Goal: Information Seeking & Learning: Learn about a topic

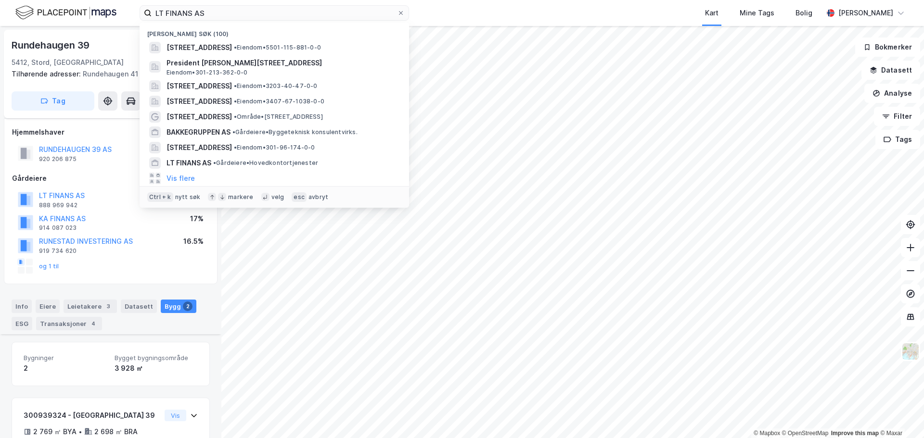
scroll to position [178, 0]
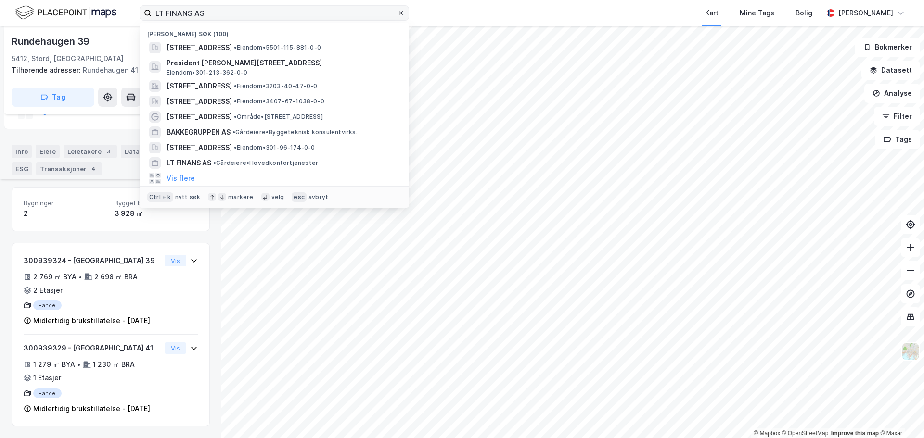
click at [404, 14] on span at bounding box center [401, 13] width 8 height 8
click at [397, 14] on input "LT FINANS AS" at bounding box center [274, 13] width 245 height 14
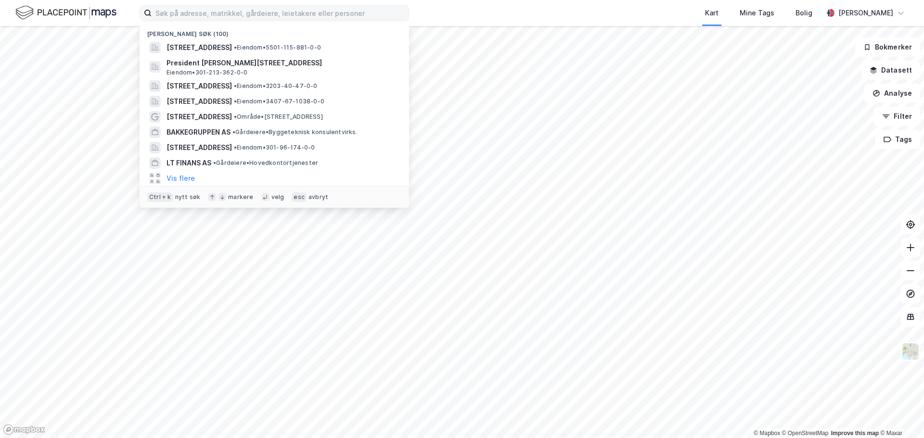
click at [480, 8] on div "Kart Mine Tags Bolig" at bounding box center [639, 13] width 368 height 26
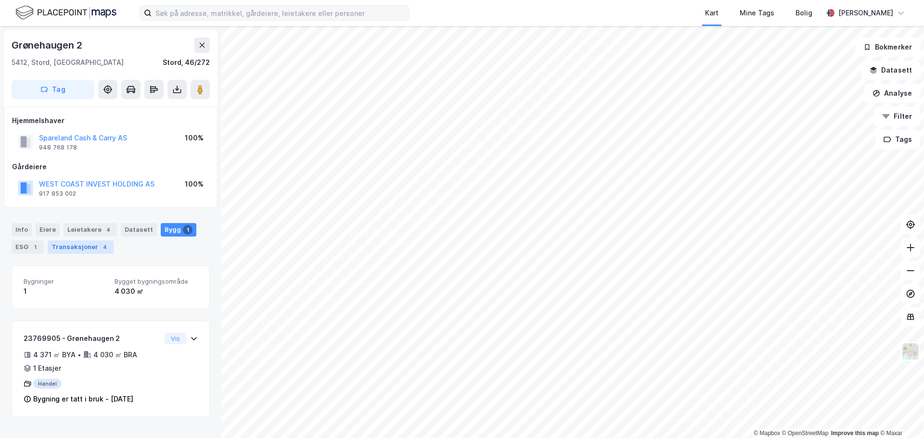
click at [86, 246] on div "Transaksjoner 4" at bounding box center [81, 247] width 66 height 13
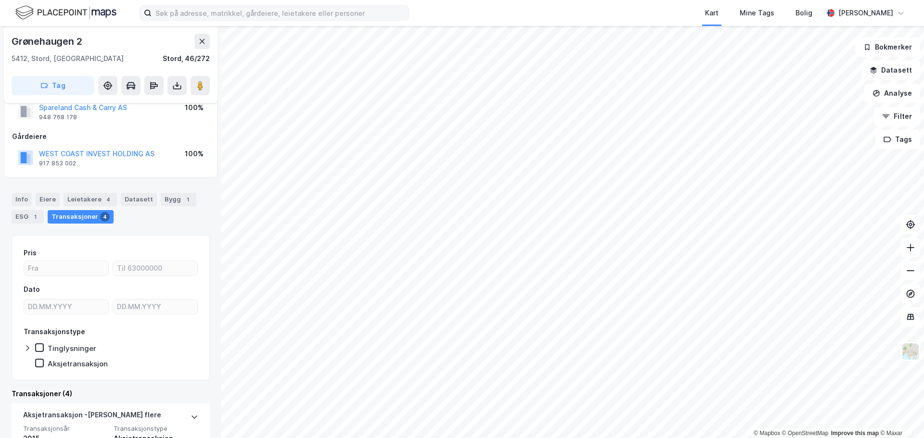
scroll to position [192, 0]
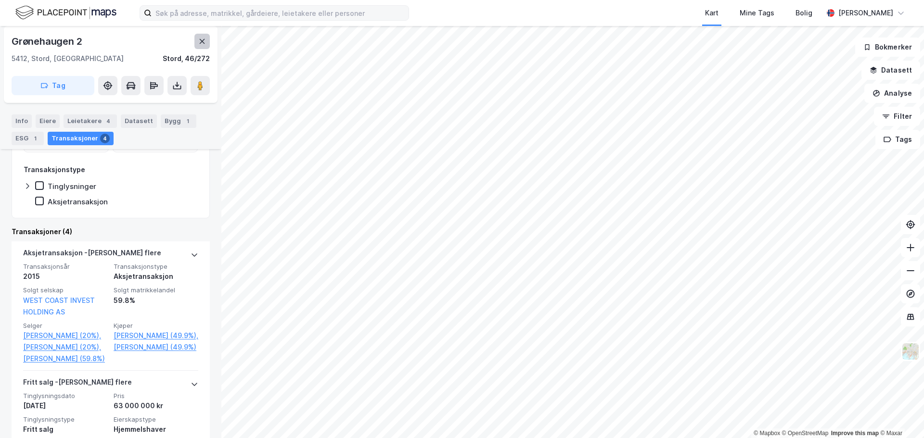
click at [198, 42] on icon at bounding box center [202, 42] width 8 height 8
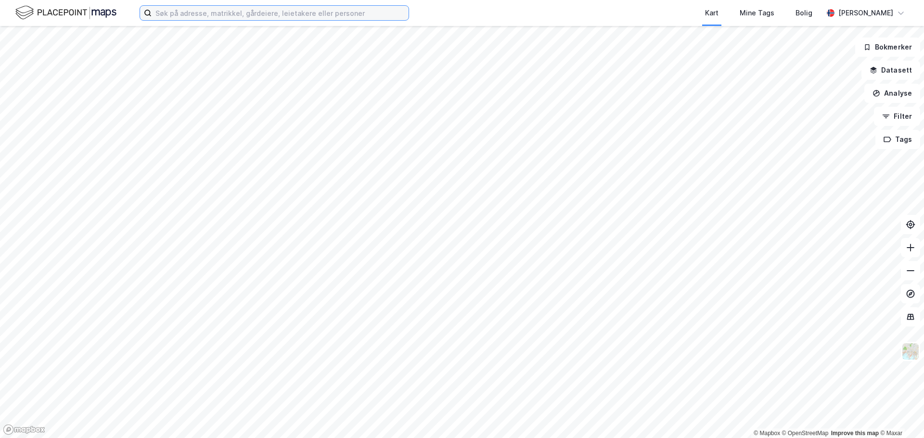
click at [230, 18] on input at bounding box center [280, 13] width 257 height 14
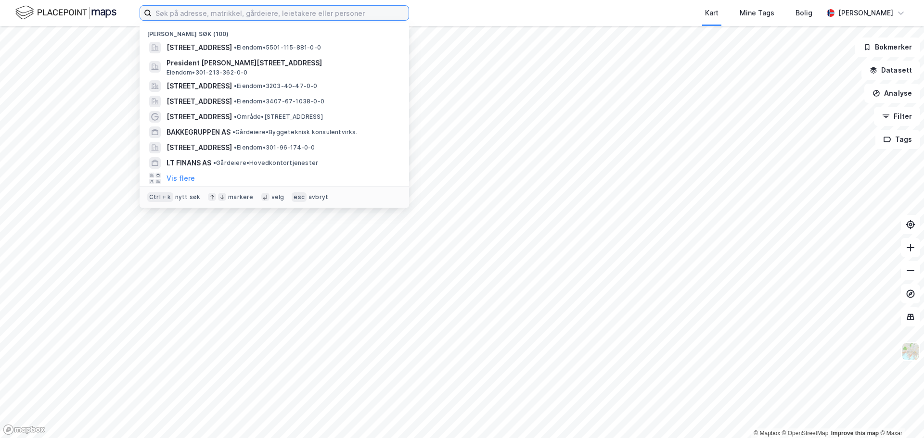
paste input "orkidehoegda"
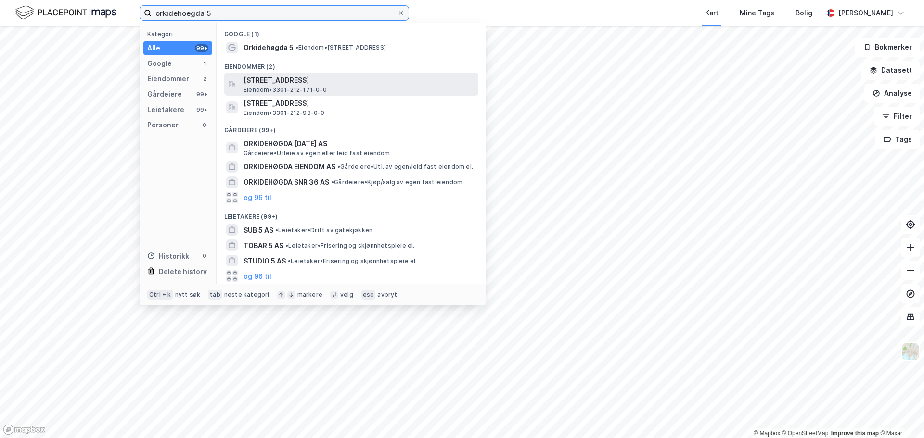
type input "orkidehoegda 5"
click at [256, 83] on span "[STREET_ADDRESS]" at bounding box center [358, 81] width 231 height 12
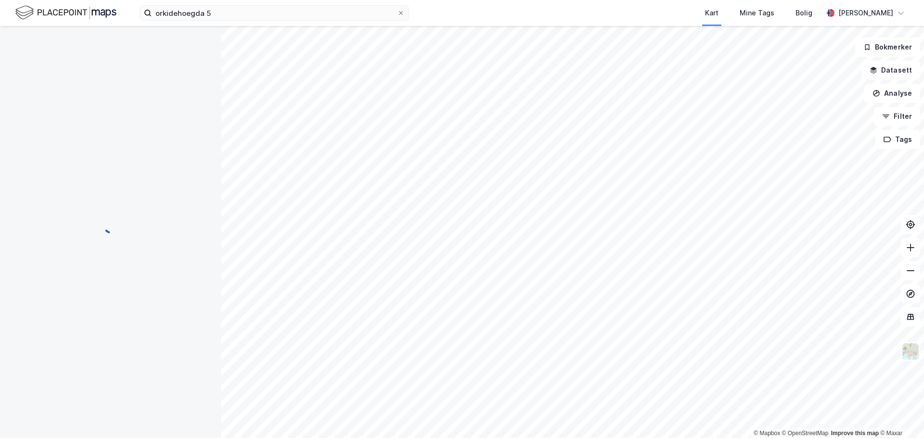
scroll to position [7, 0]
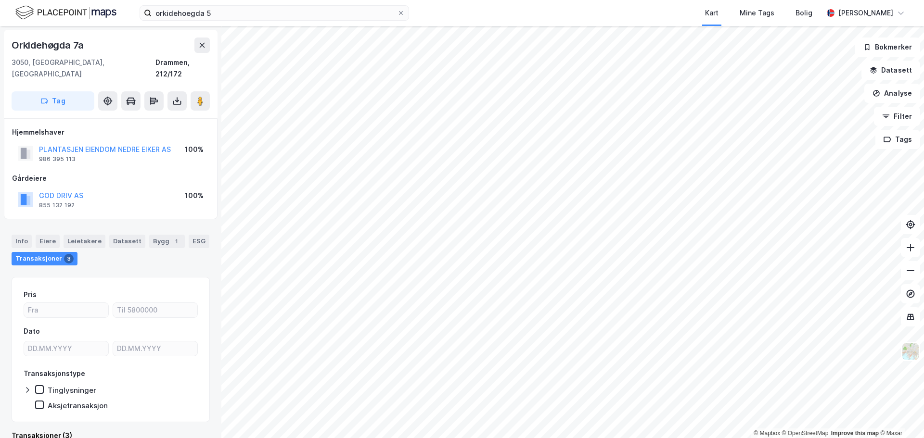
scroll to position [7, 0]
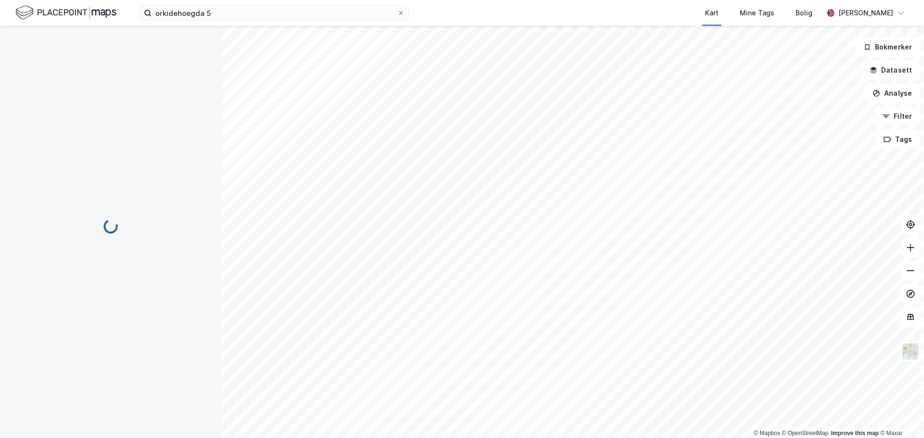
scroll to position [7, 0]
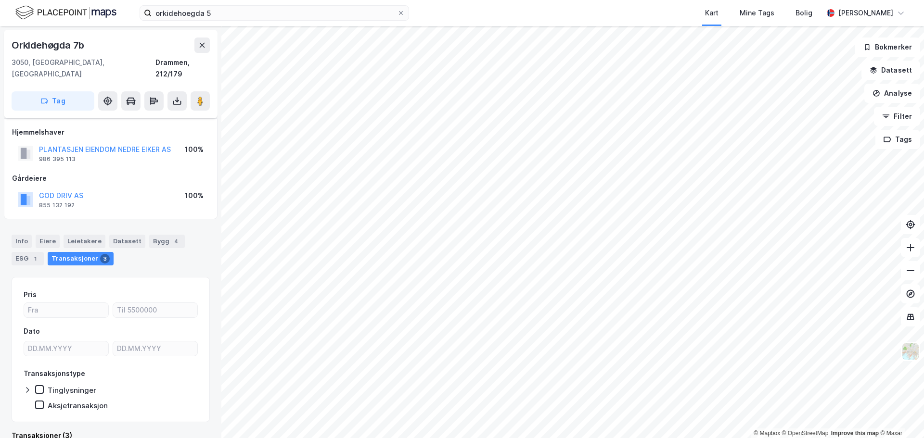
scroll to position [7, 0]
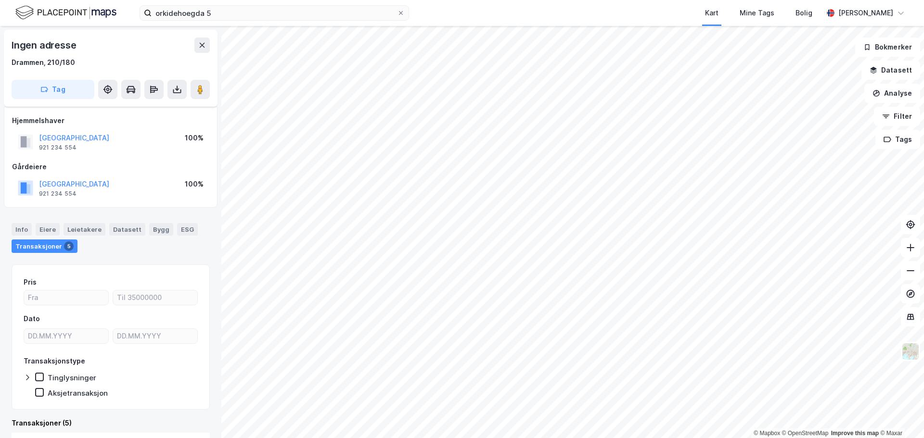
scroll to position [6, 0]
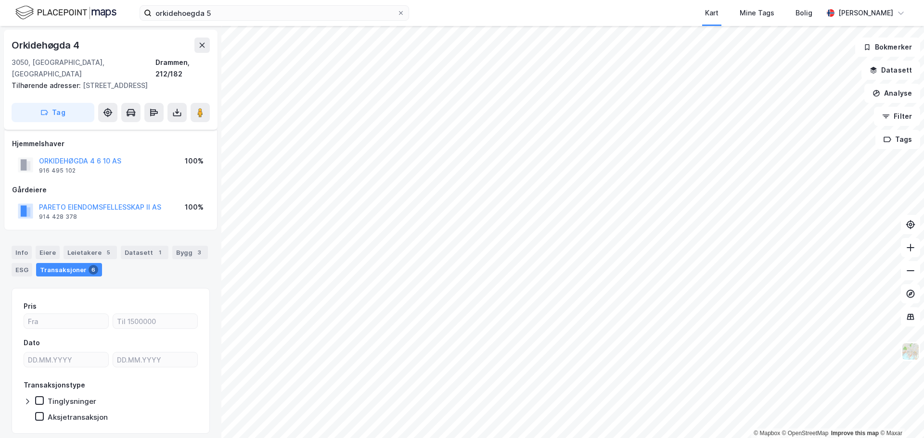
scroll to position [6, 0]
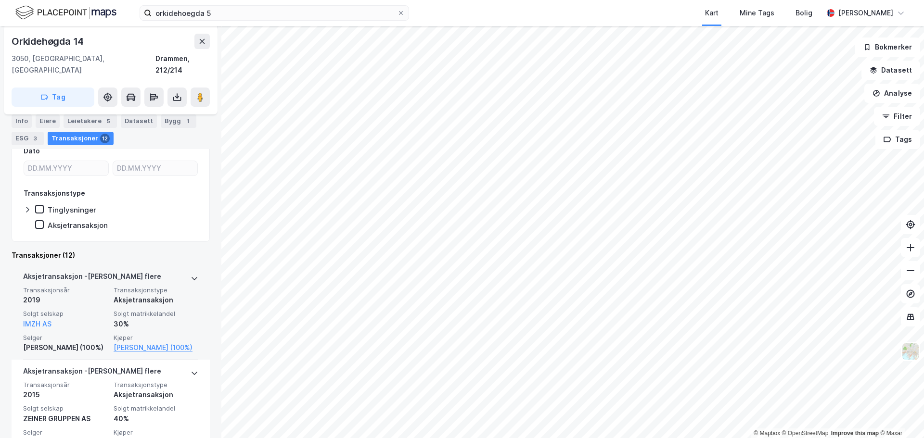
scroll to position [199, 0]
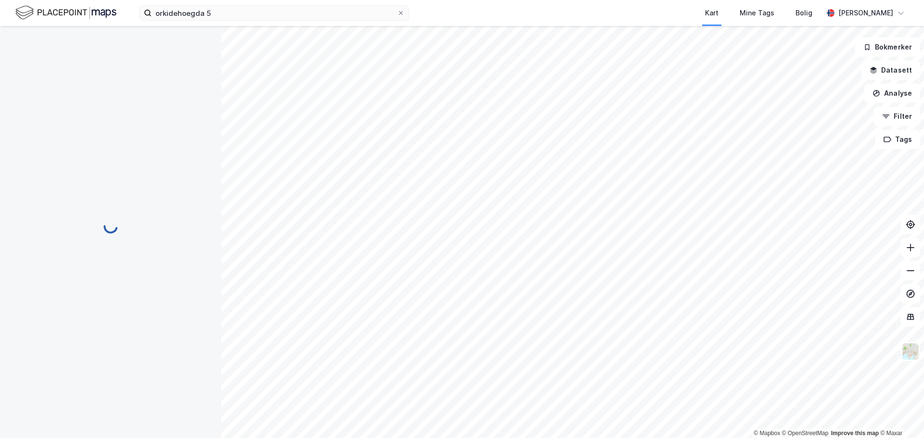
scroll to position [19, 0]
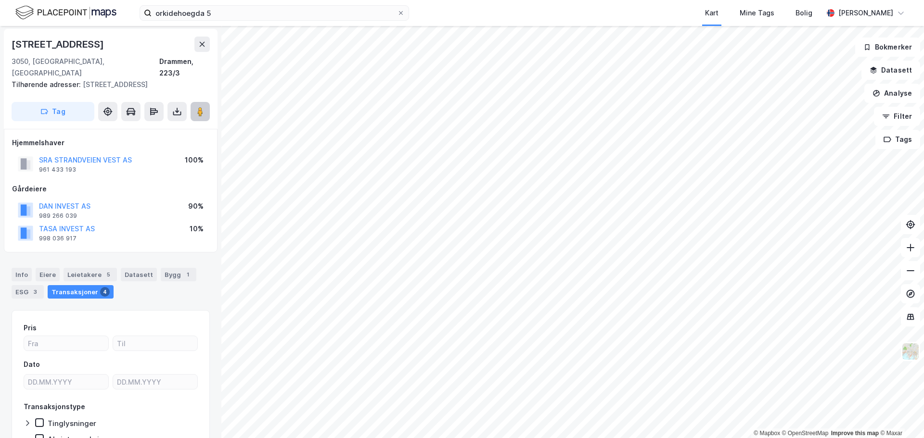
click at [203, 107] on image at bounding box center [200, 112] width 6 height 10
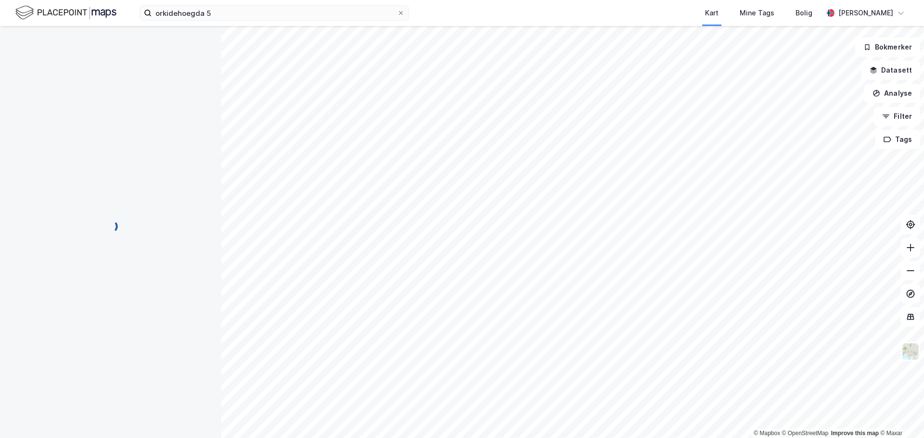
scroll to position [1, 0]
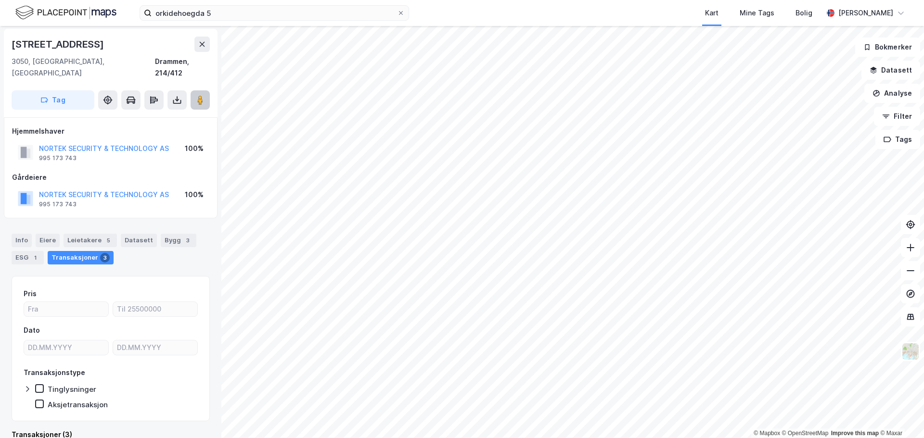
click at [201, 90] on button at bounding box center [200, 99] width 19 height 19
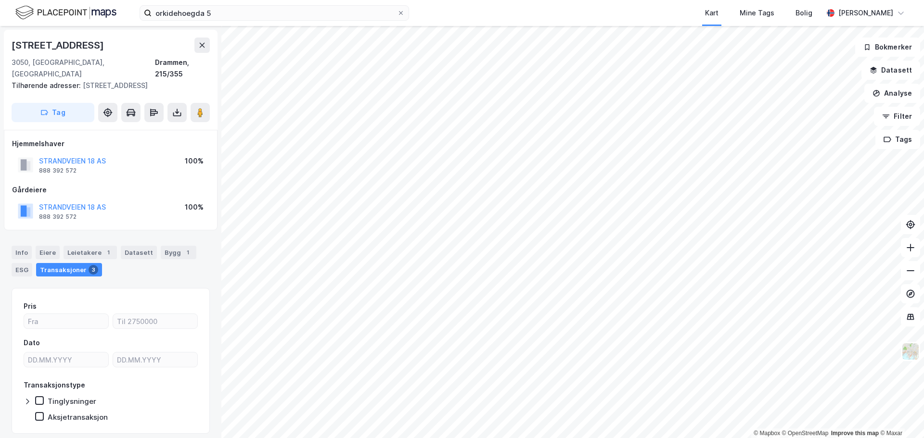
scroll to position [1, 0]
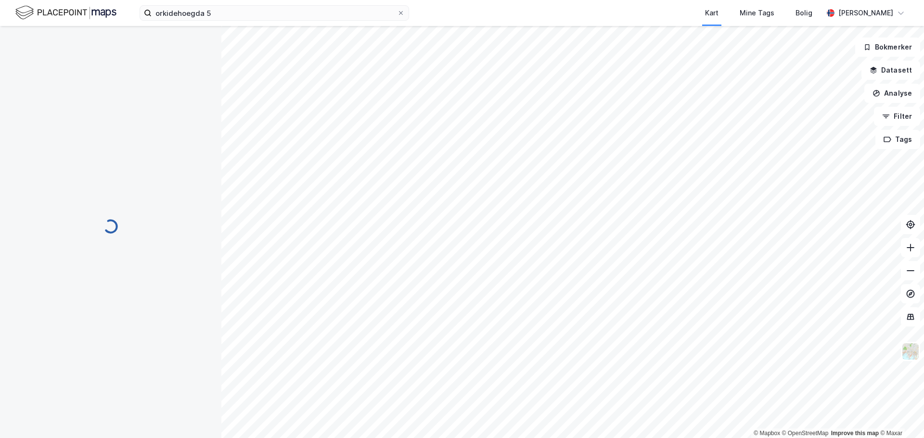
scroll to position [1, 0]
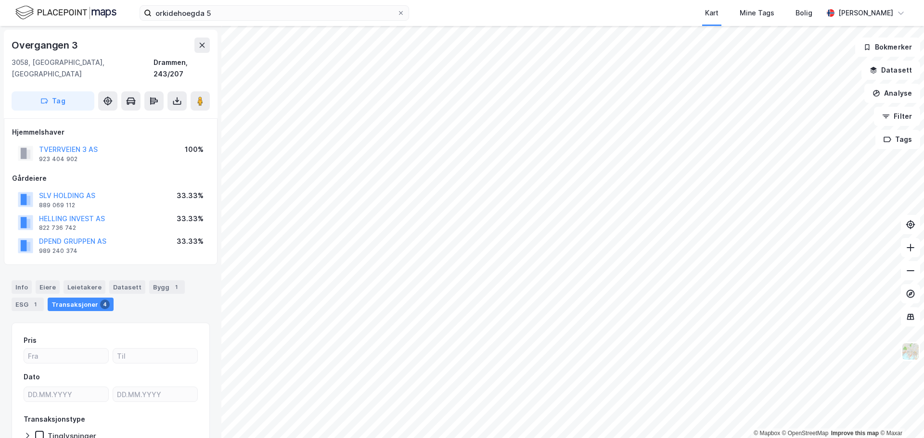
scroll to position [1, 0]
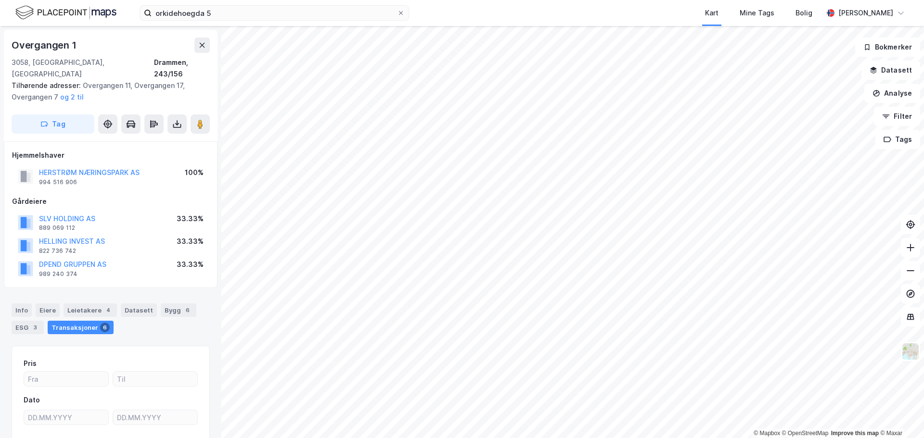
scroll to position [1, 0]
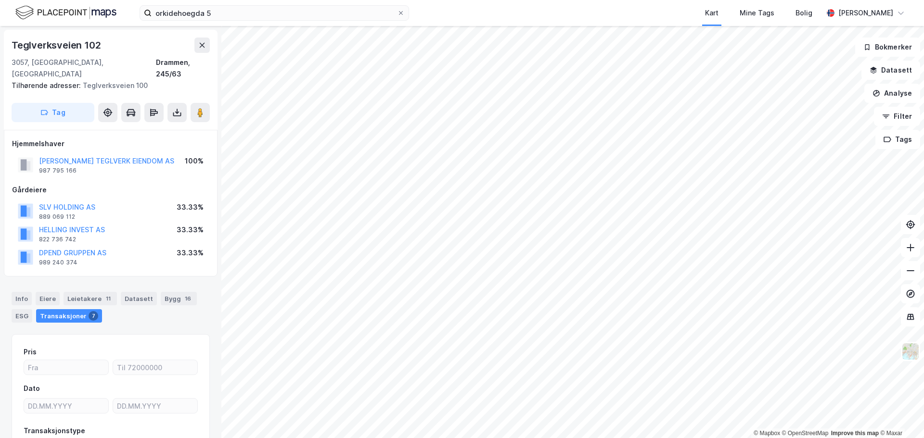
scroll to position [1, 0]
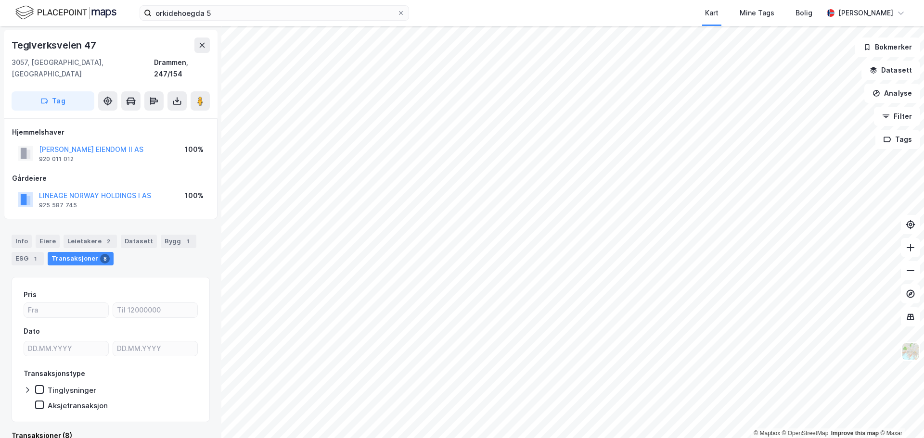
scroll to position [1, 0]
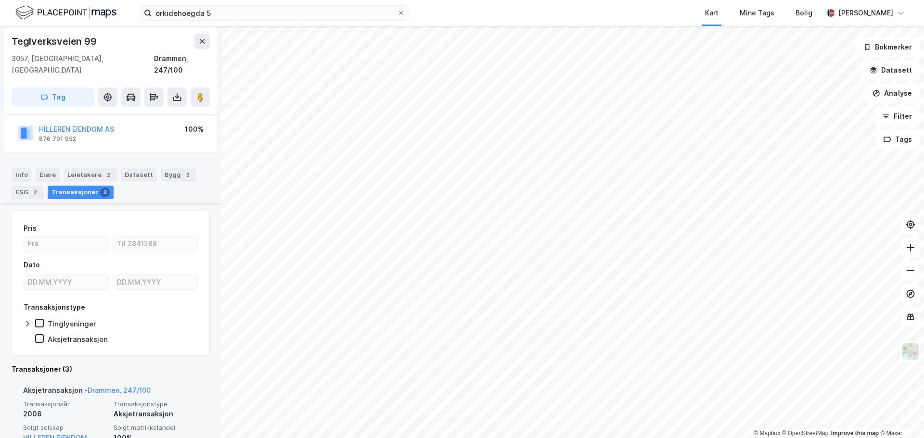
scroll to position [193, 0]
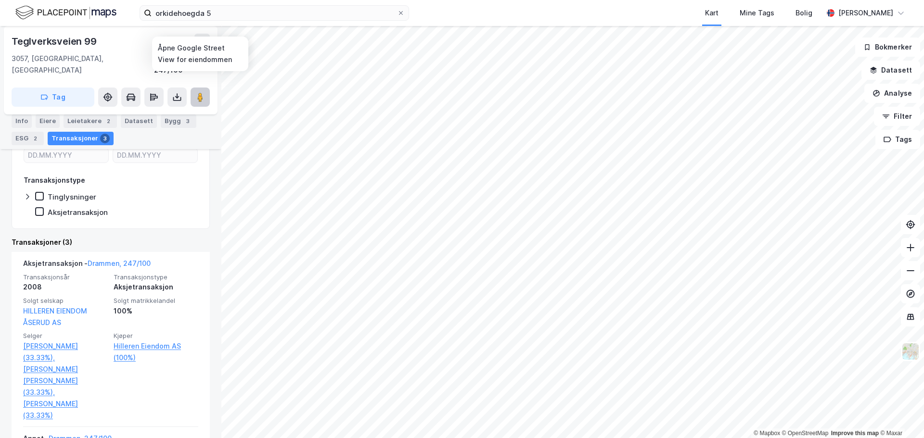
click at [194, 88] on button at bounding box center [200, 97] width 19 height 19
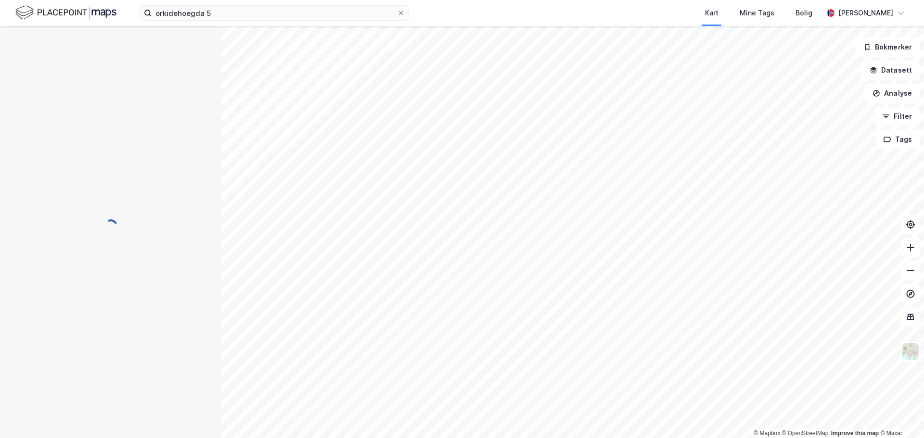
scroll to position [77, 0]
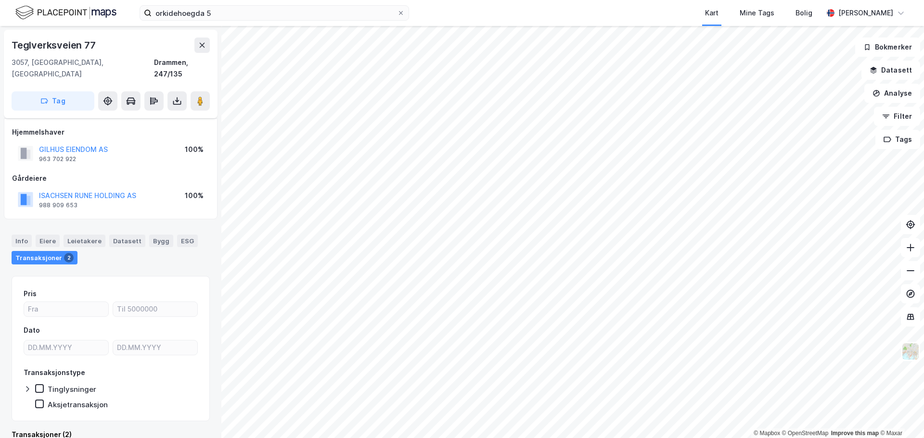
scroll to position [6, 0]
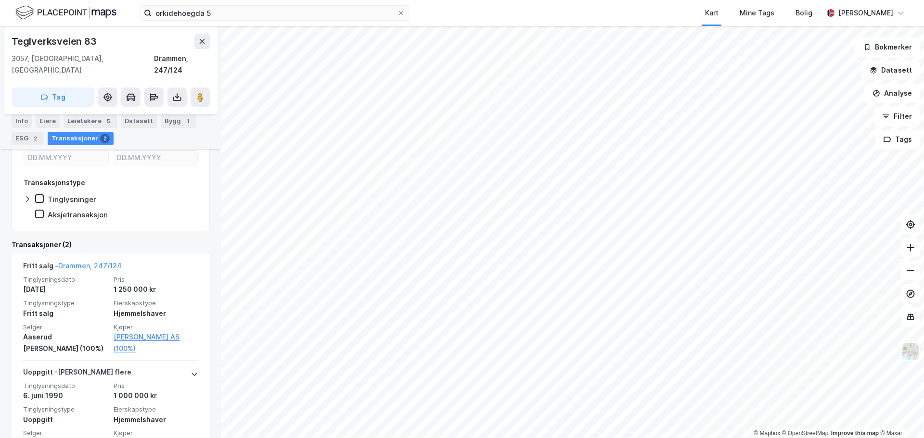
scroll to position [199, 0]
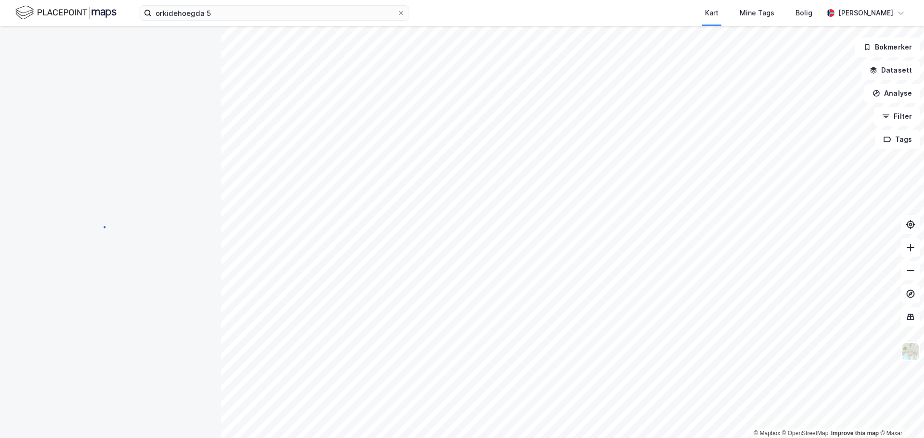
scroll to position [7, 0]
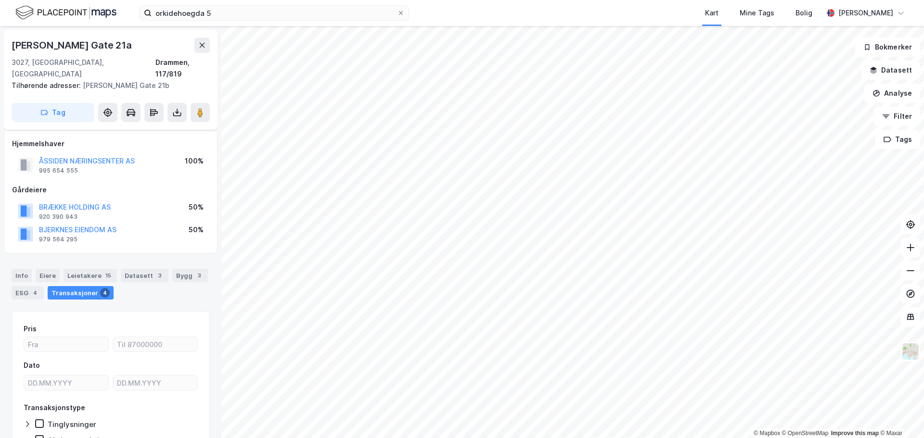
scroll to position [7, 0]
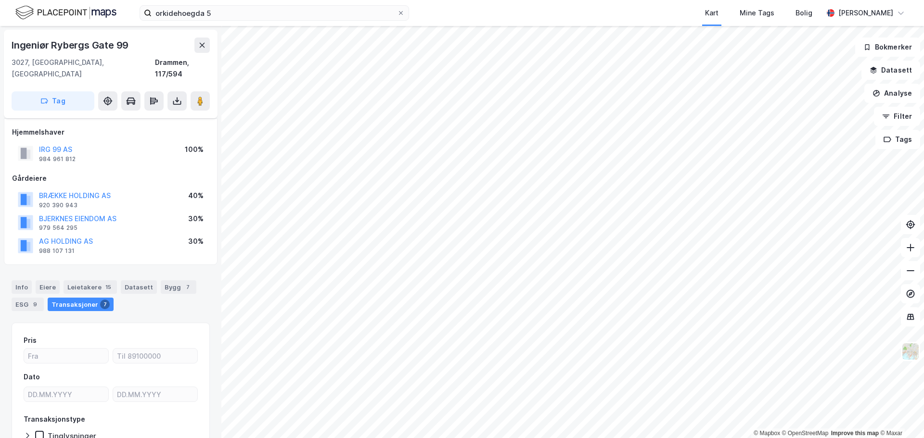
scroll to position [7, 0]
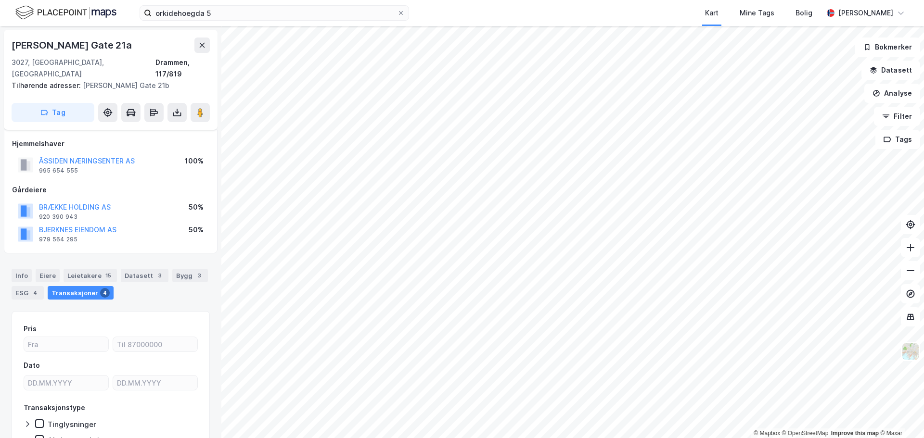
scroll to position [7, 0]
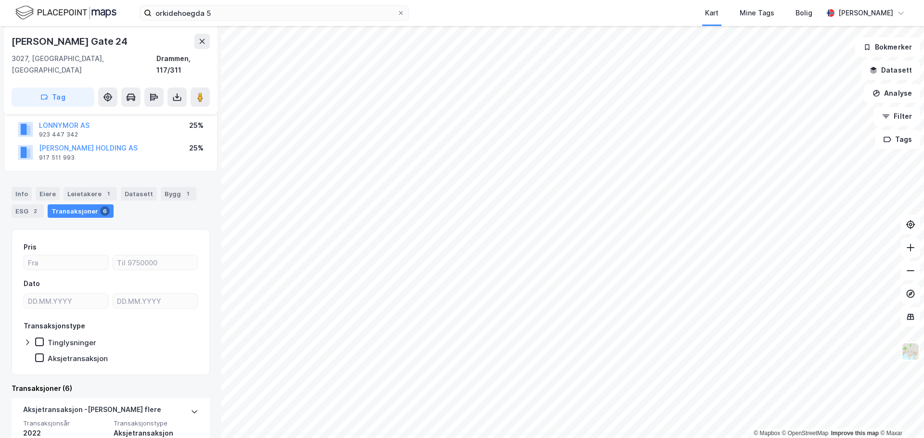
scroll to position [102, 0]
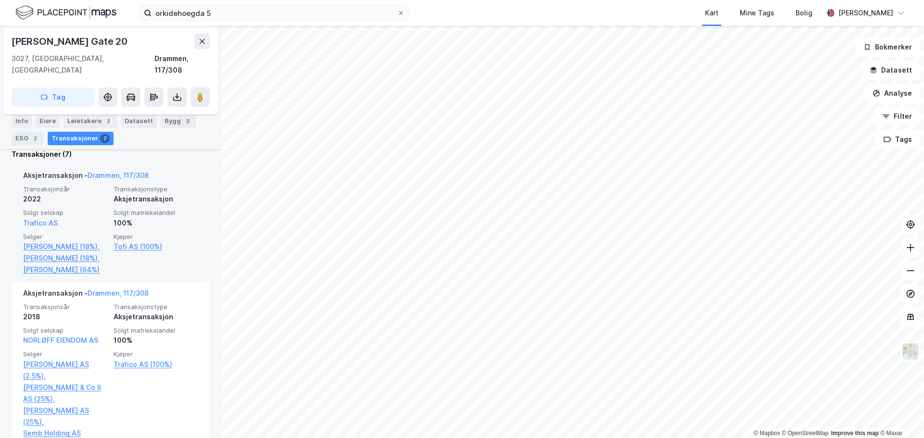
scroll to position [296, 0]
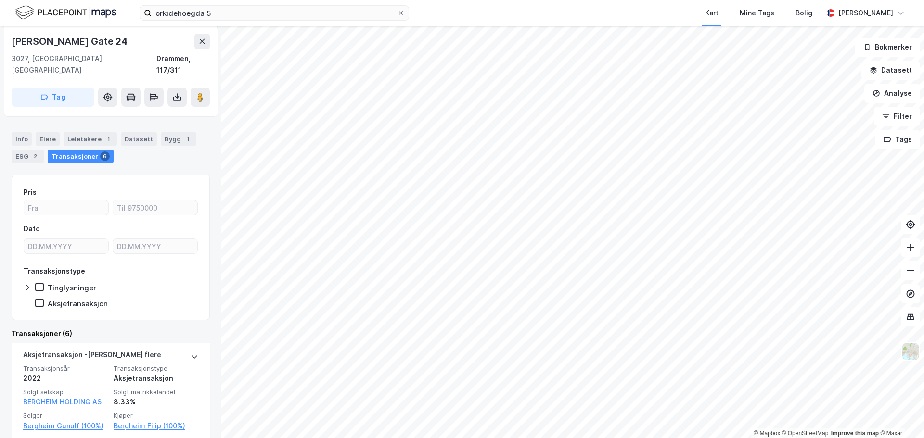
scroll to position [53, 0]
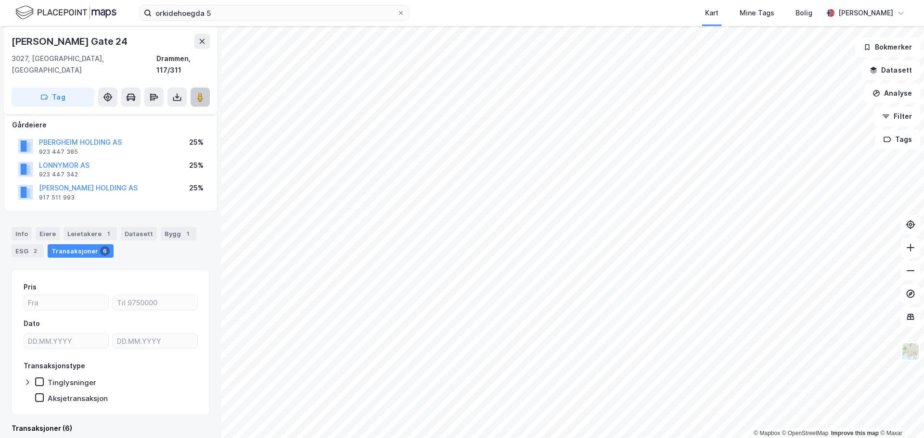
click at [199, 92] on image at bounding box center [200, 97] width 6 height 10
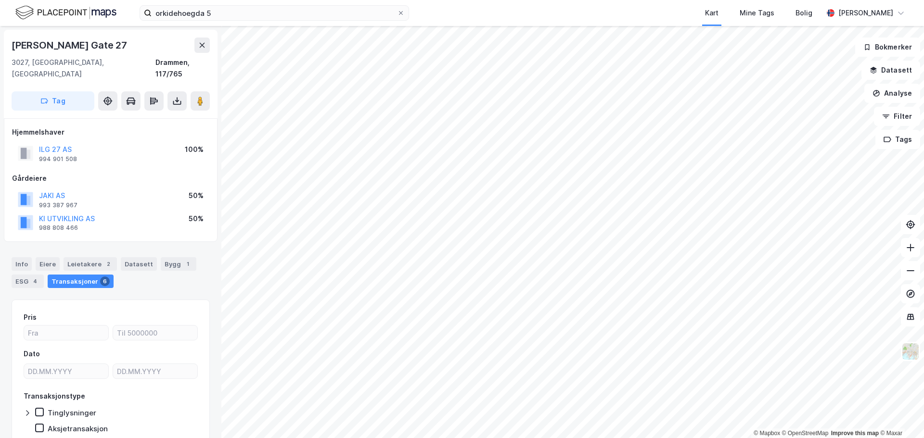
scroll to position [0, 0]
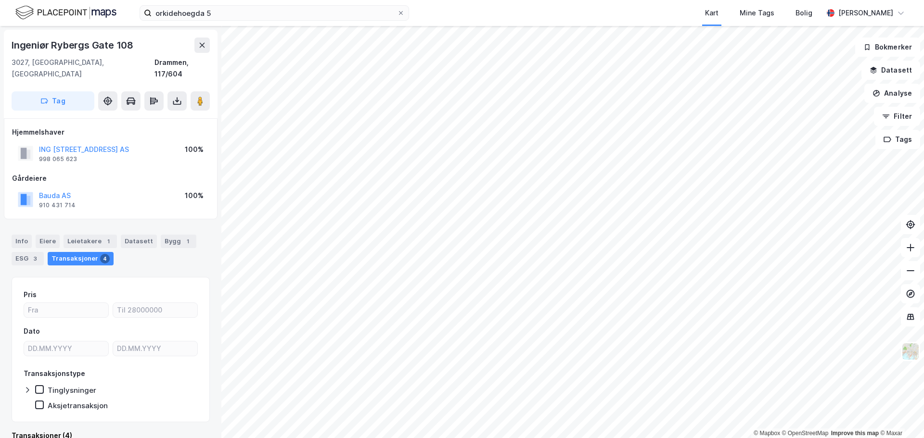
scroll to position [0, 0]
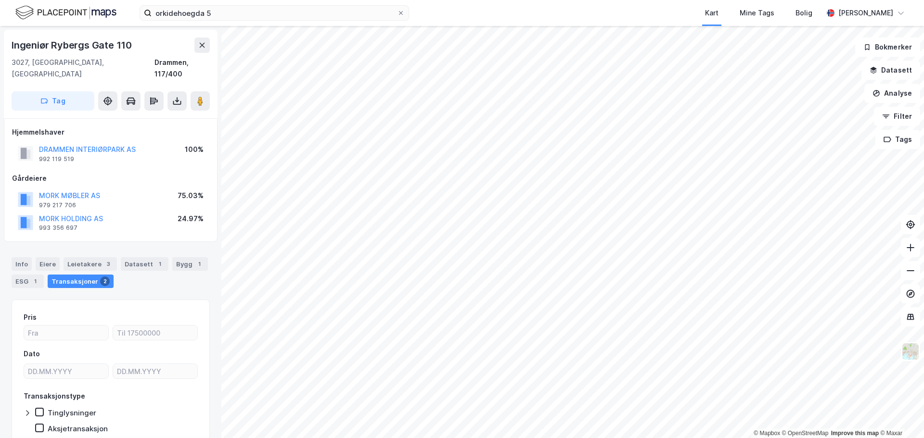
scroll to position [0, 0]
click at [196, 96] on icon at bounding box center [200, 101] width 10 height 10
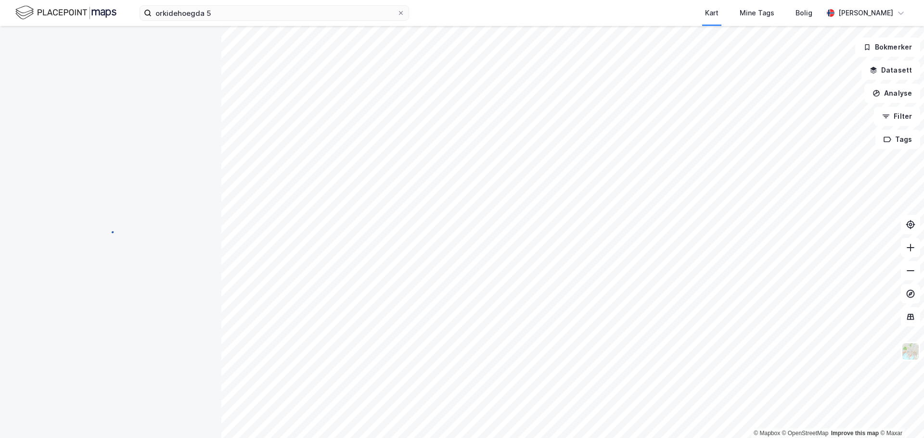
scroll to position [0, 0]
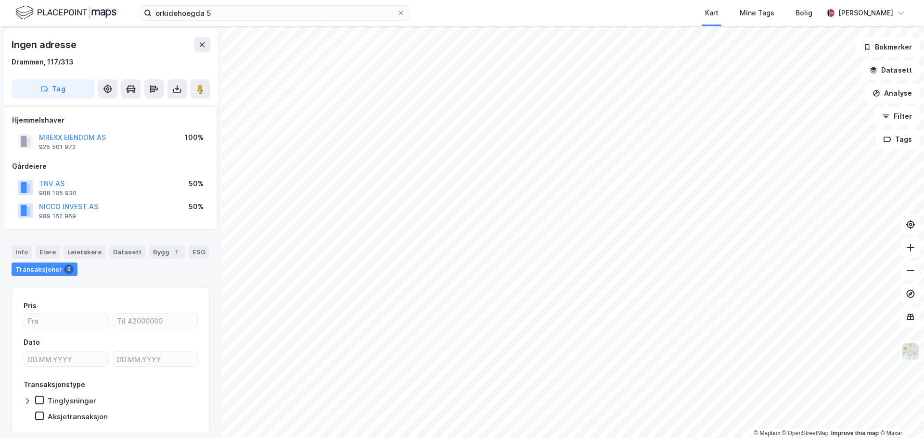
scroll to position [0, 0]
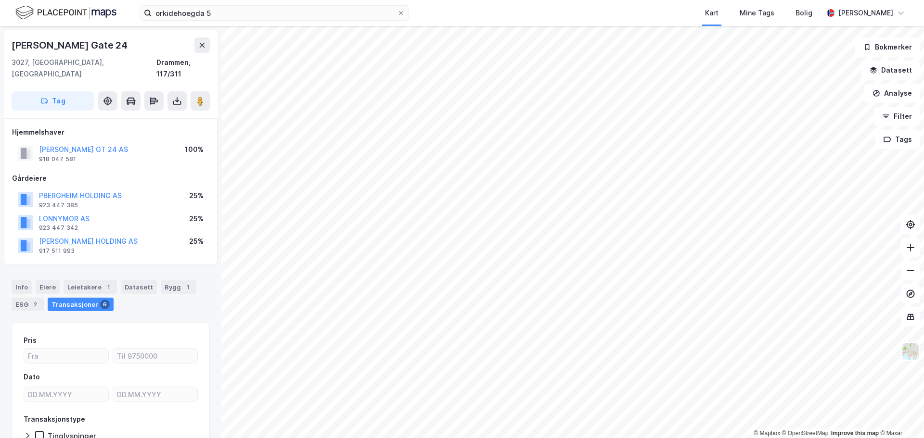
scroll to position [0, 0]
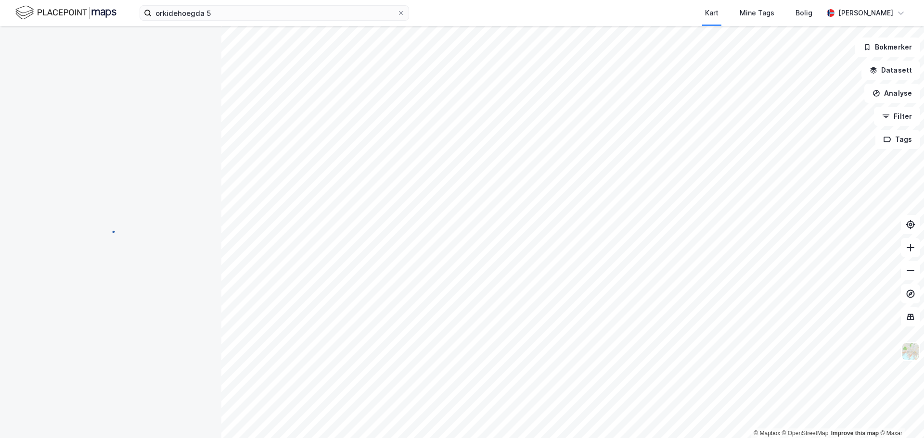
scroll to position [0, 0]
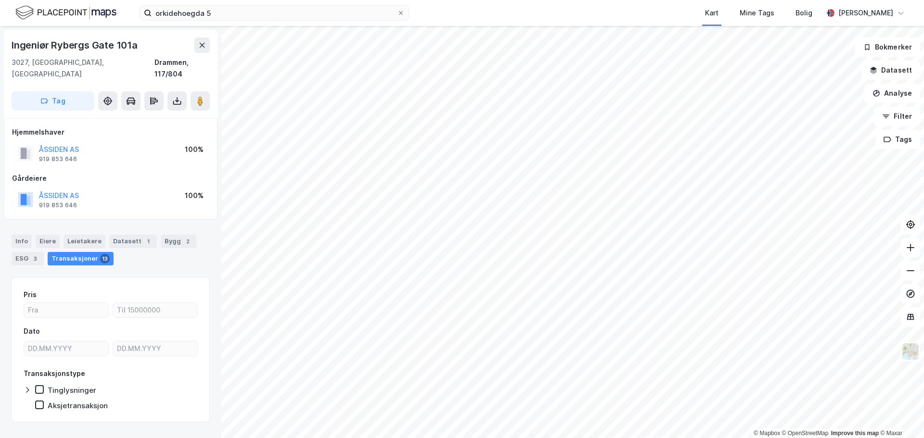
scroll to position [0, 0]
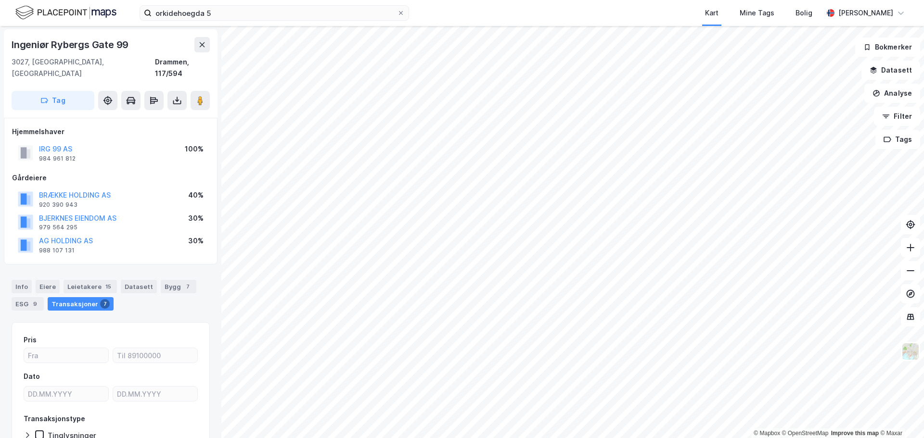
scroll to position [0, 0]
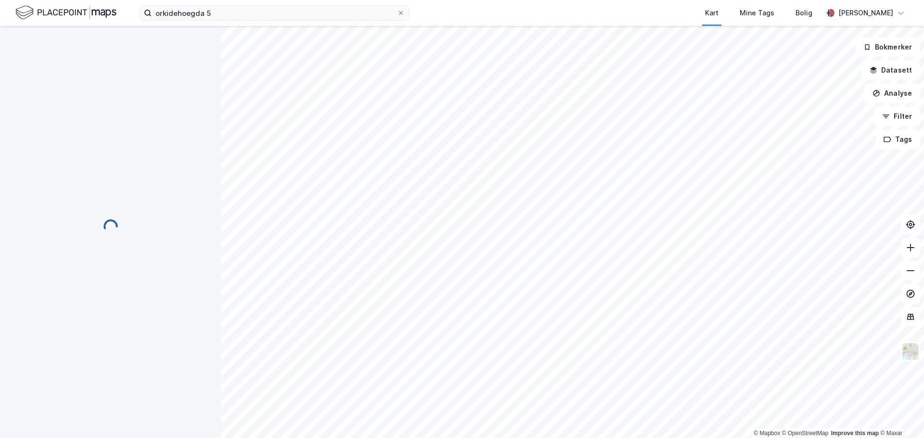
scroll to position [0, 0]
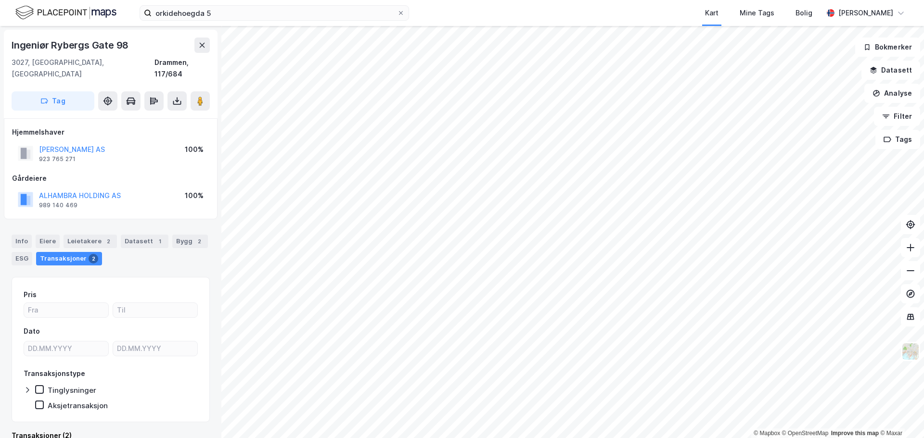
scroll to position [0, 0]
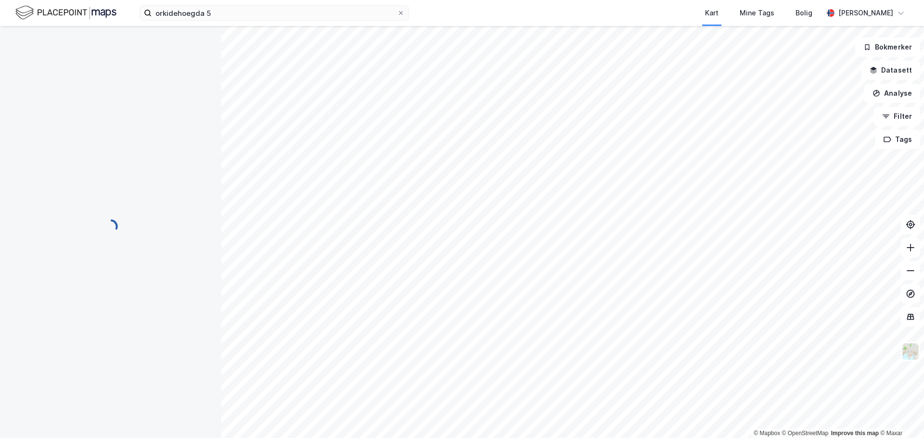
scroll to position [0, 0]
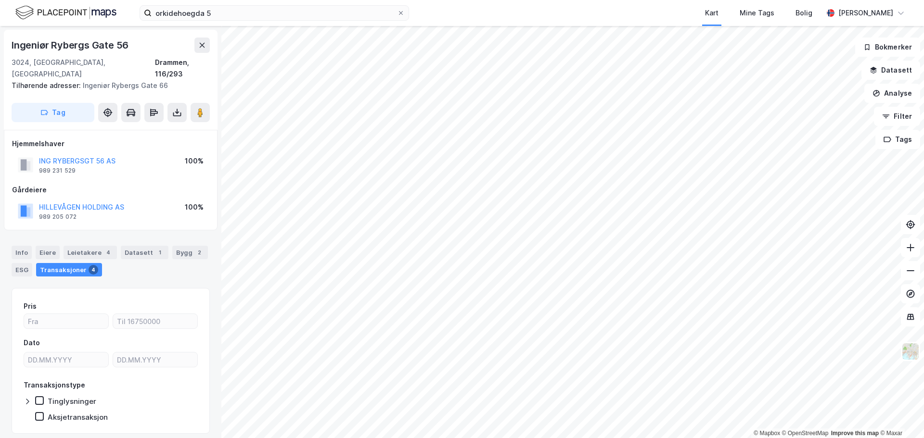
scroll to position [0, 0]
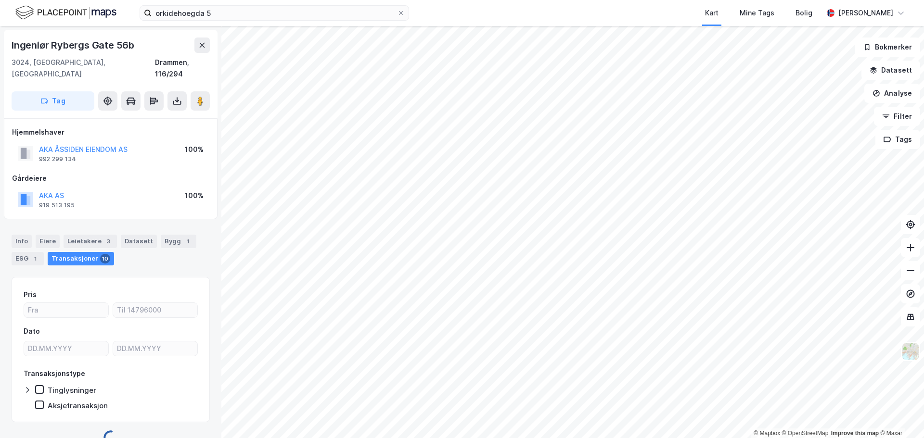
scroll to position [0, 0]
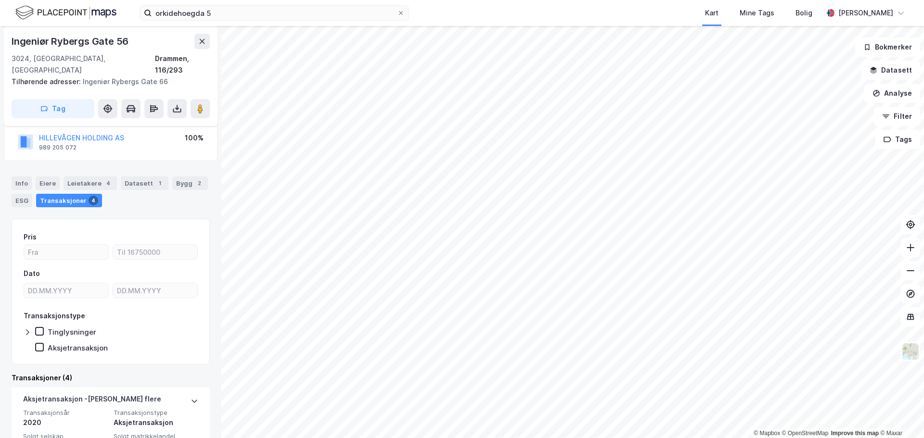
scroll to position [115, 0]
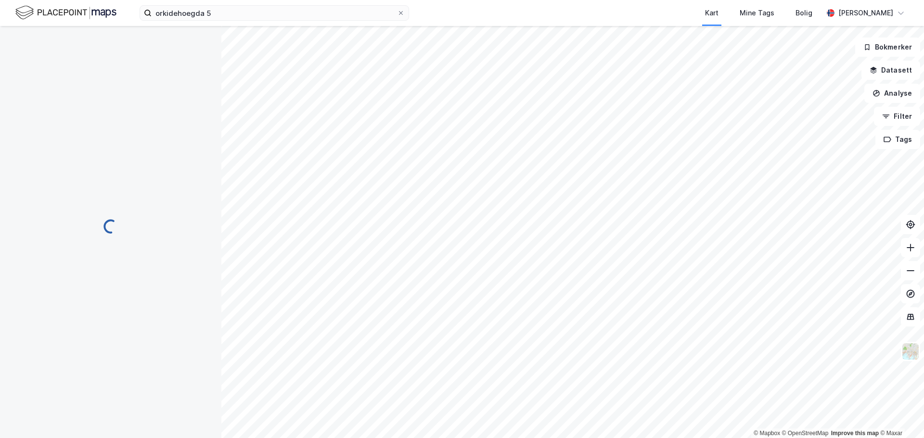
scroll to position [7, 0]
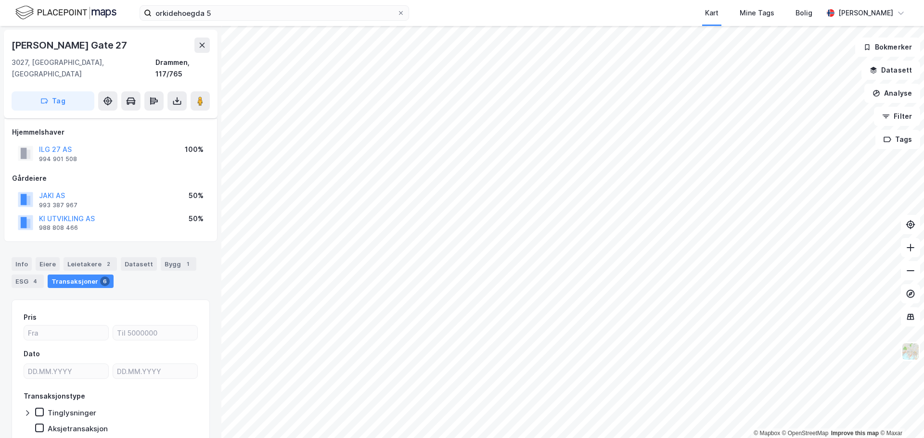
scroll to position [7, 0]
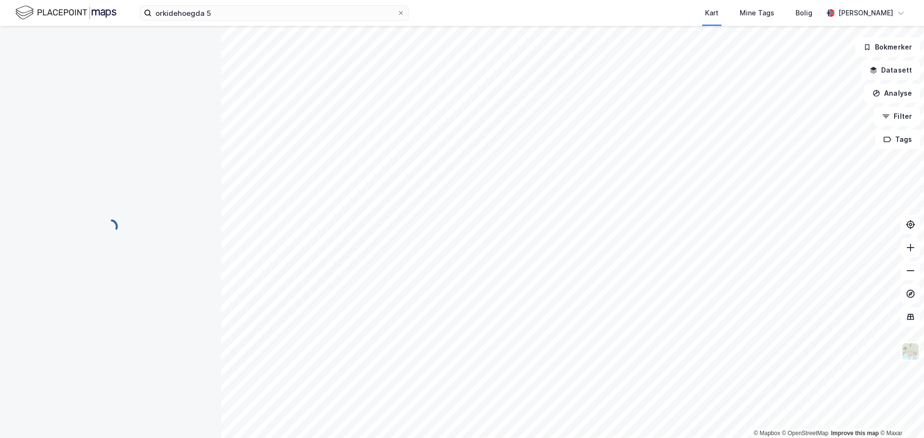
scroll to position [7, 0]
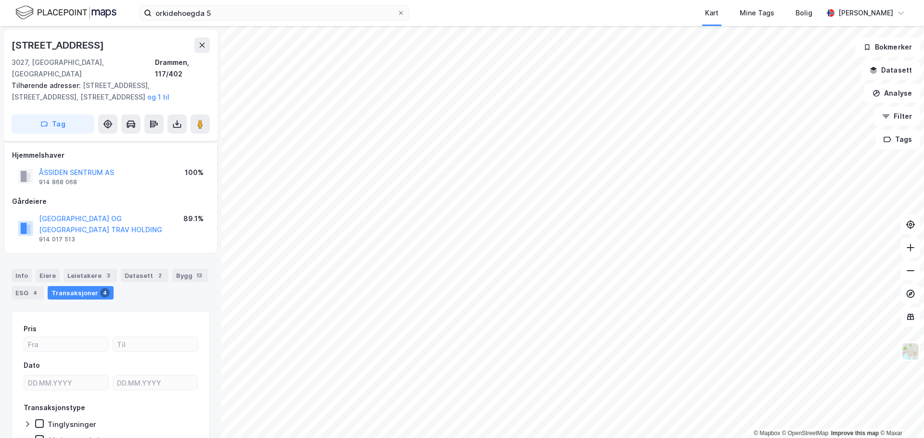
scroll to position [7, 0]
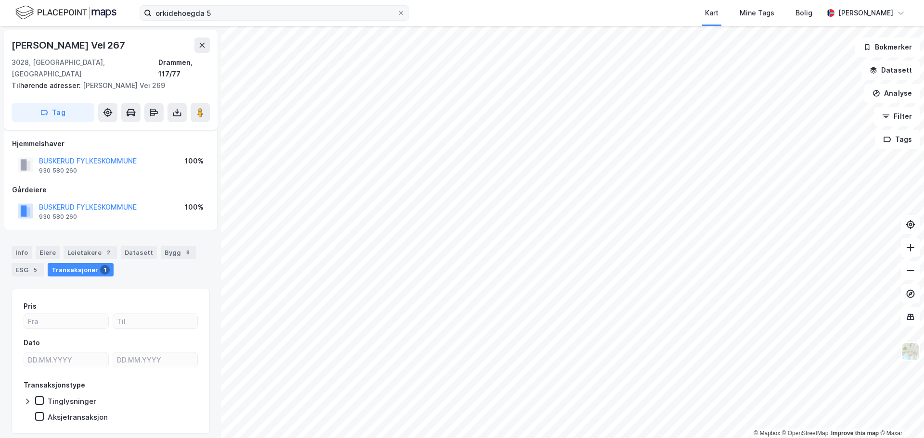
scroll to position [7, 0]
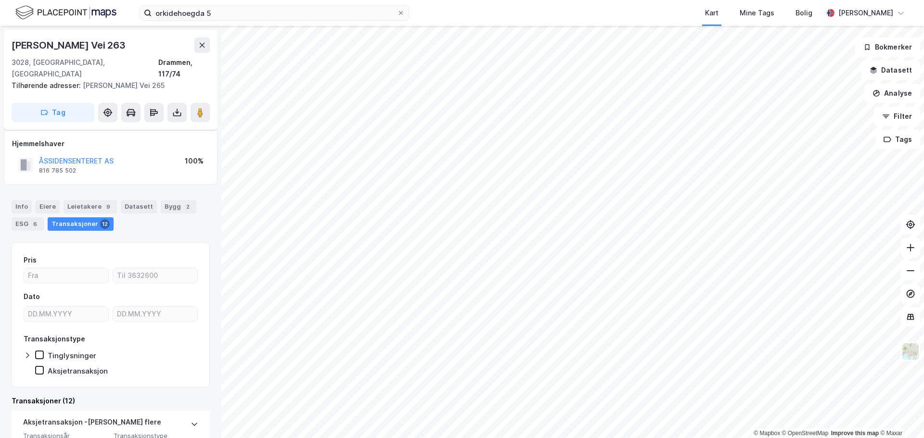
scroll to position [96, 0]
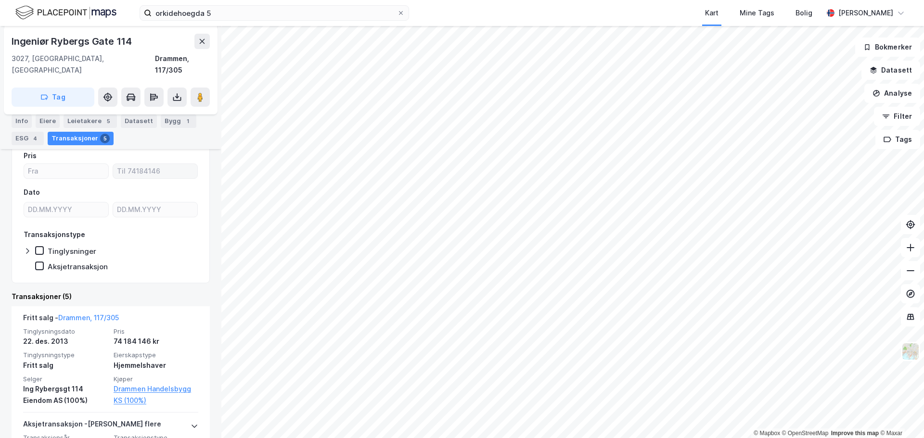
scroll to position [152, 0]
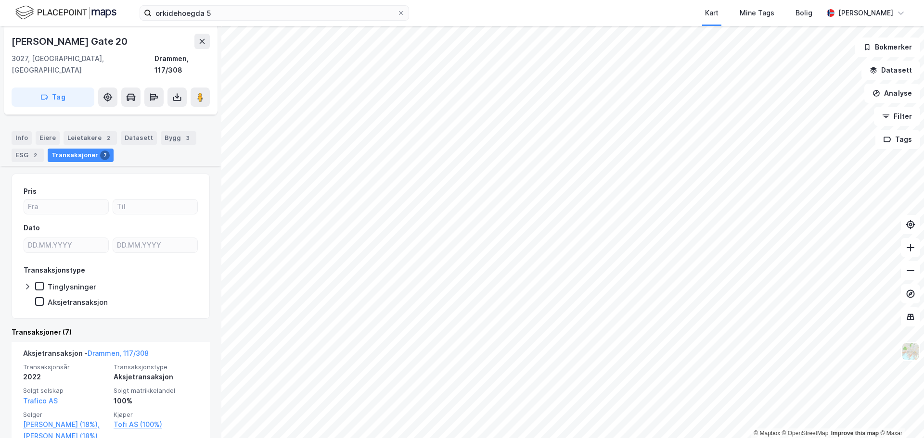
scroll to position [152, 0]
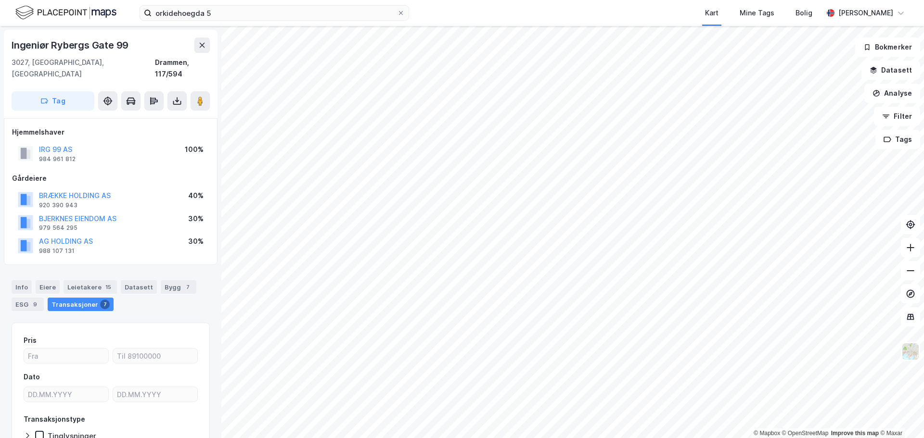
scroll to position [0, 0]
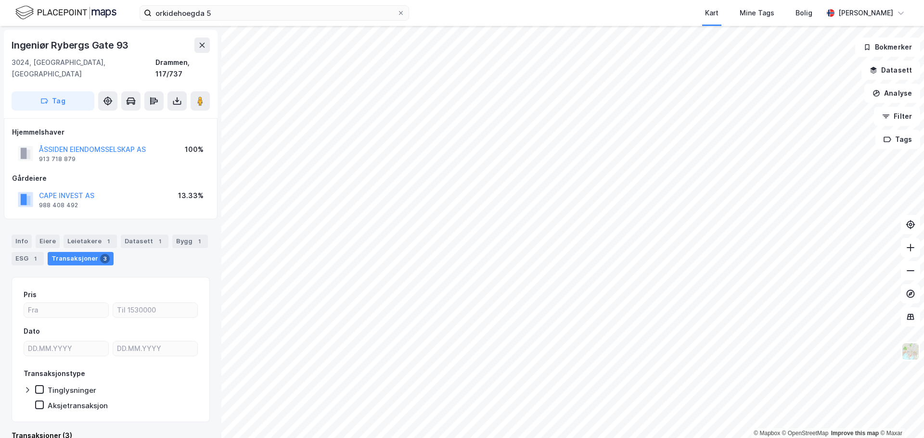
scroll to position [0, 0]
click at [0, 0] on button "ÅSSIDEN EIENDOMSSELSKAP AS" at bounding box center [0, 0] width 0 height 0
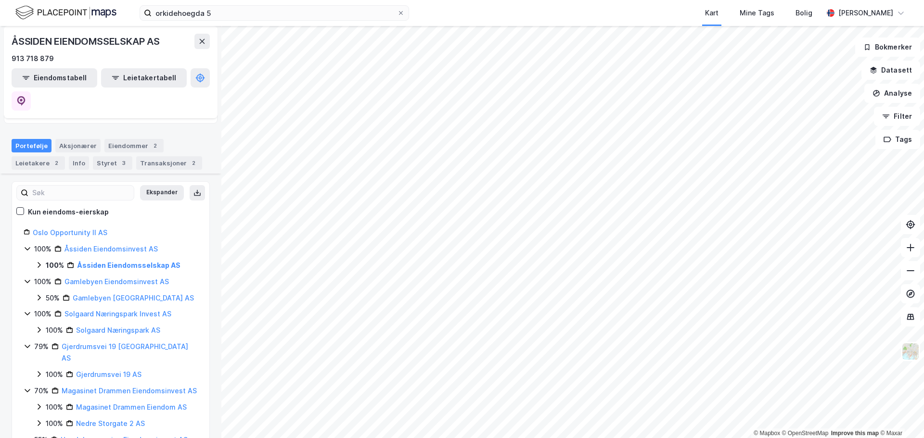
scroll to position [96, 0]
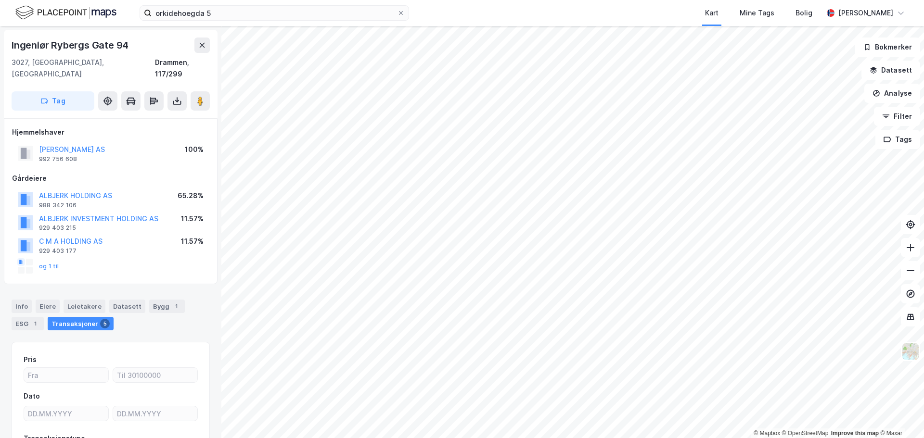
scroll to position [0, 0]
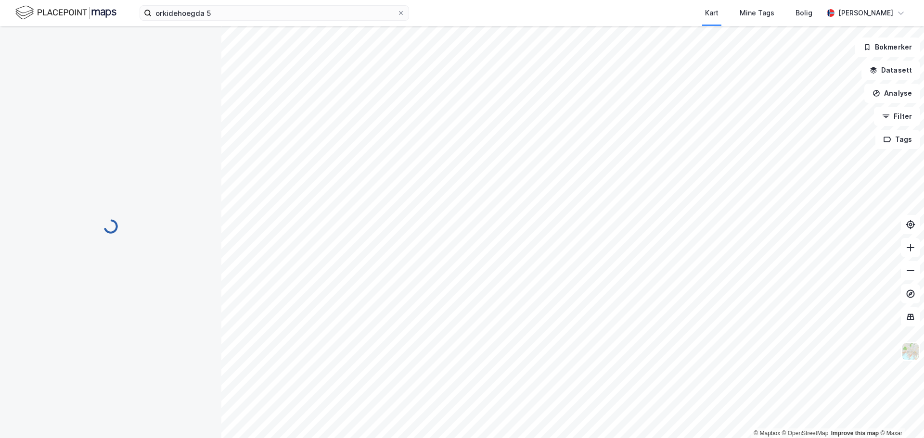
scroll to position [0, 0]
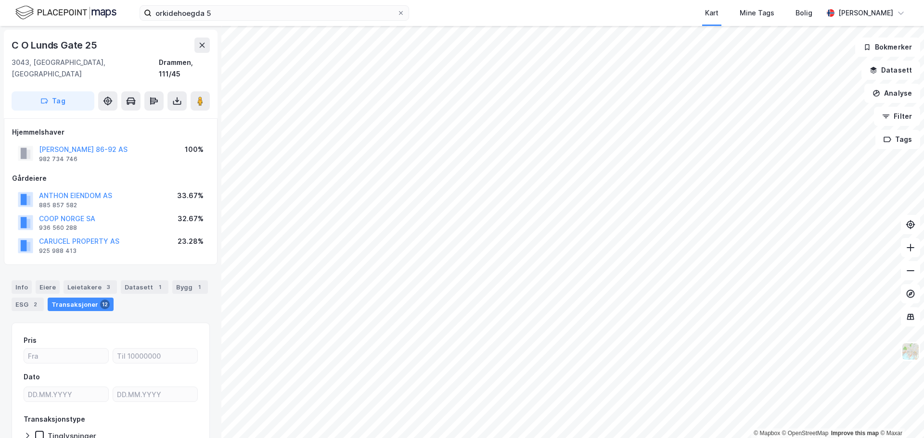
scroll to position [0, 0]
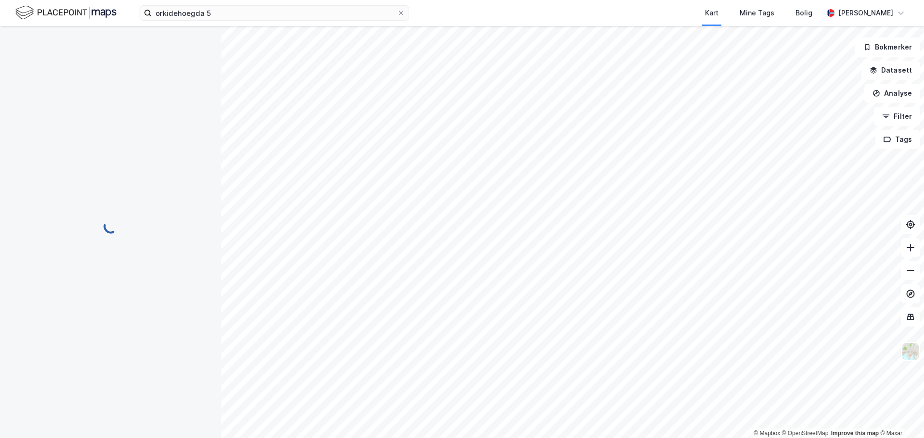
scroll to position [0, 0]
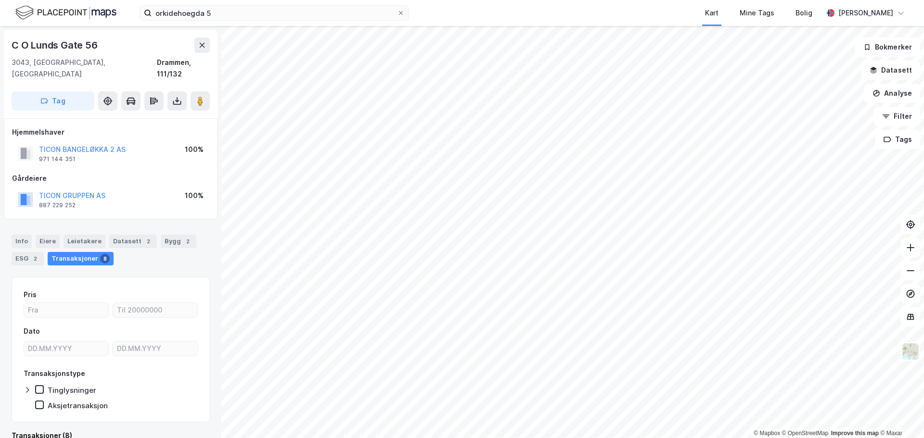
scroll to position [0, 0]
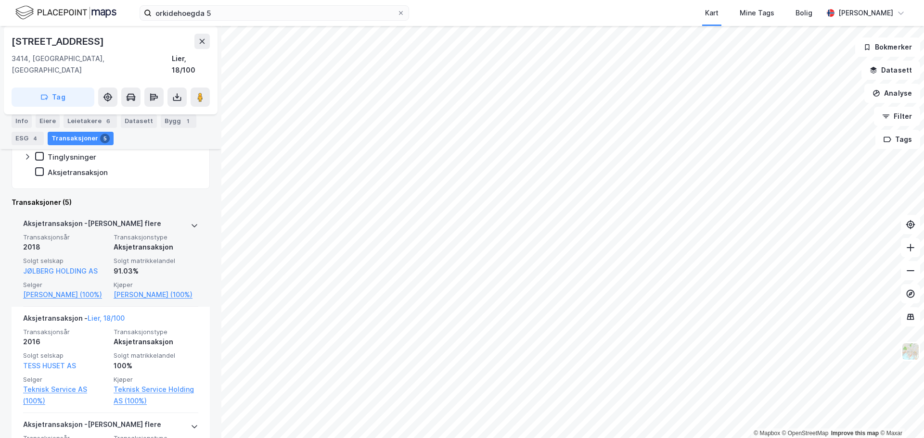
scroll to position [241, 0]
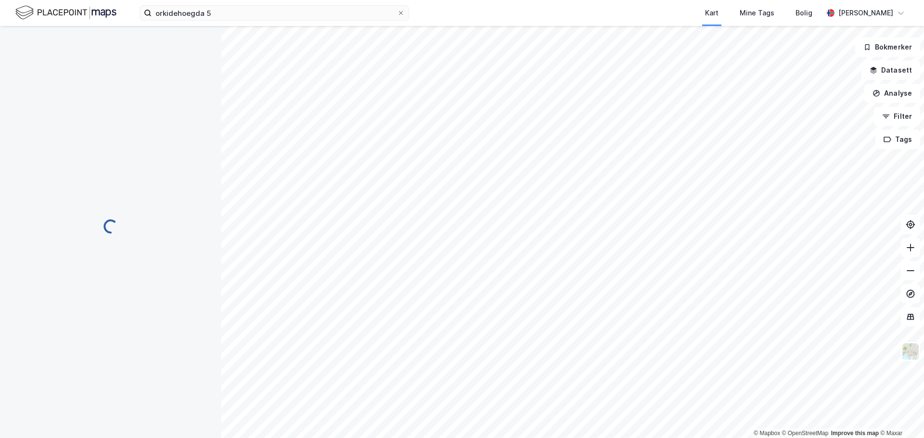
scroll to position [7, 0]
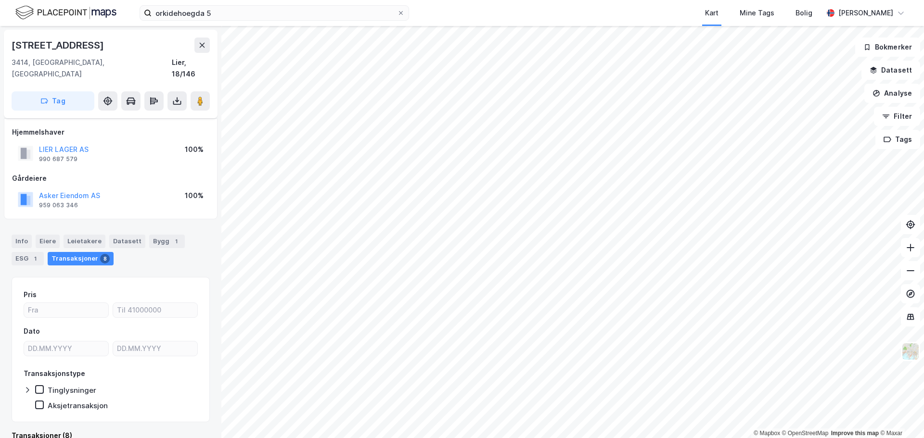
scroll to position [7, 0]
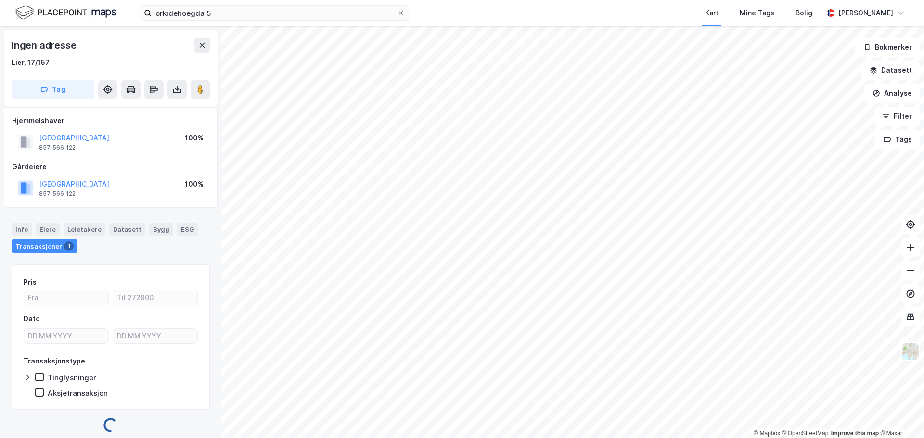
scroll to position [6, 0]
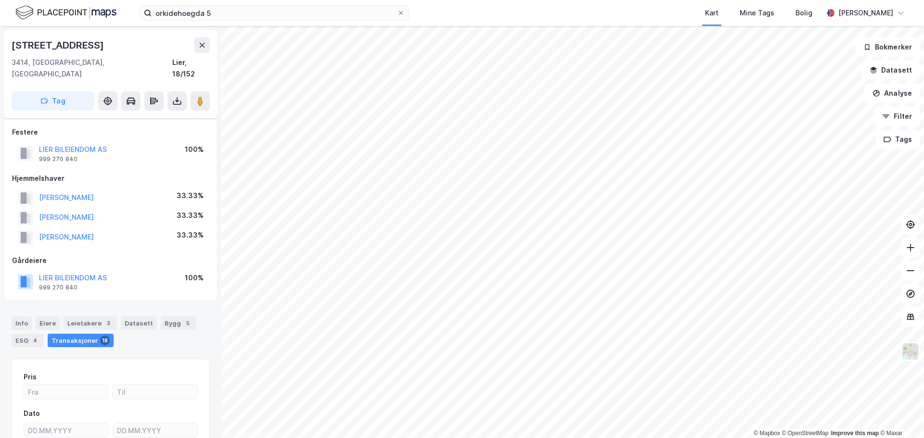
scroll to position [6, 0]
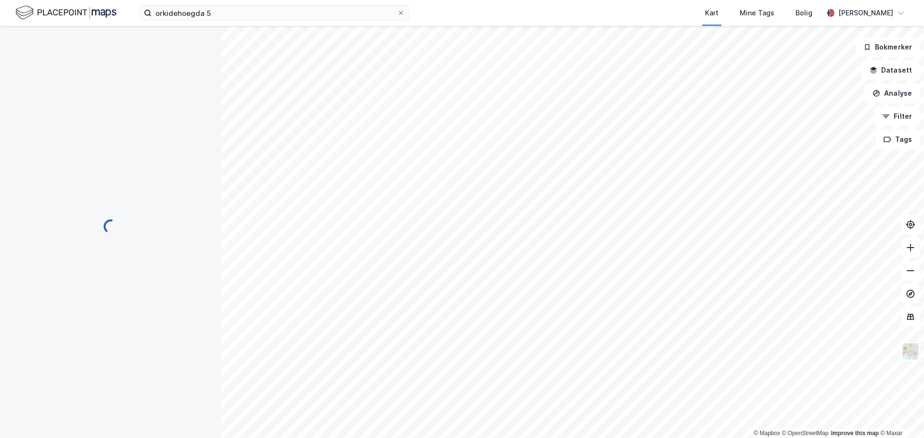
scroll to position [6, 0]
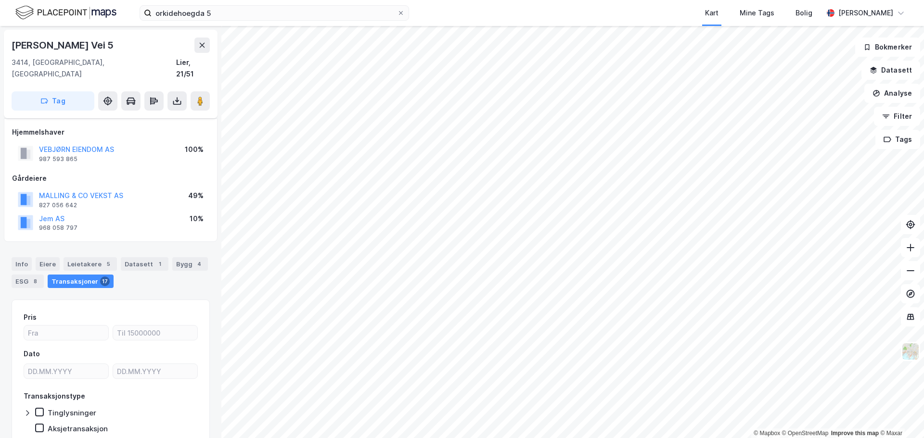
scroll to position [6, 0]
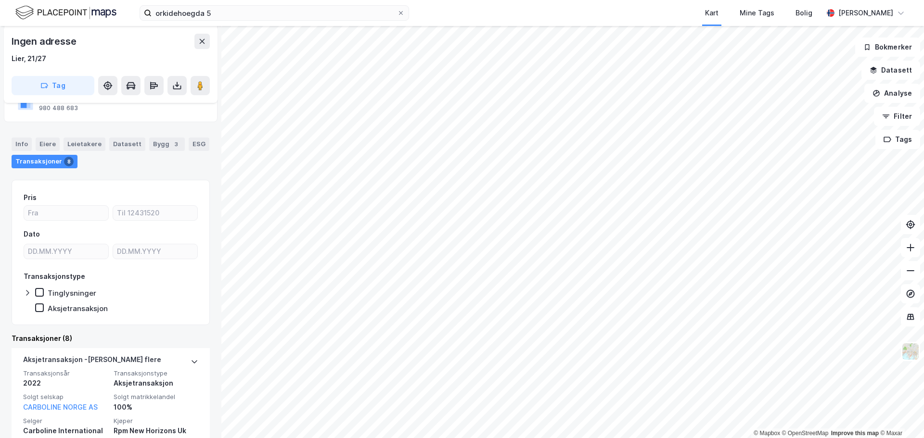
scroll to position [102, 0]
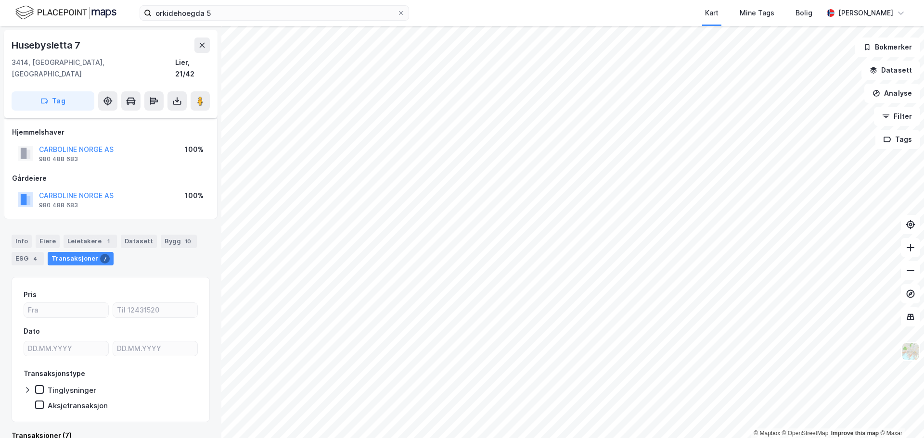
scroll to position [7, 0]
click at [206, 91] on button at bounding box center [200, 100] width 19 height 19
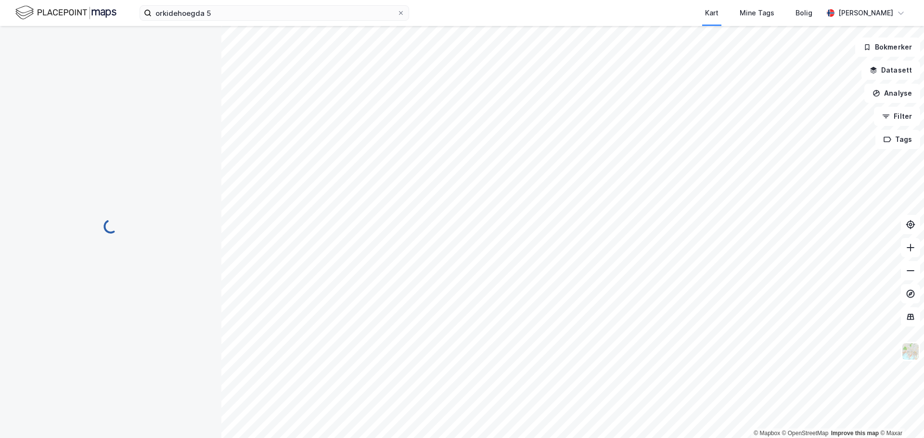
scroll to position [0, 0]
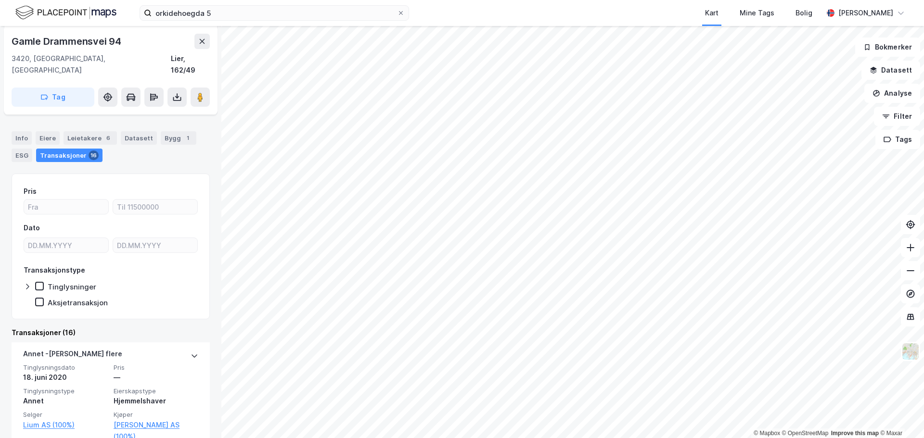
scroll to position [102, 0]
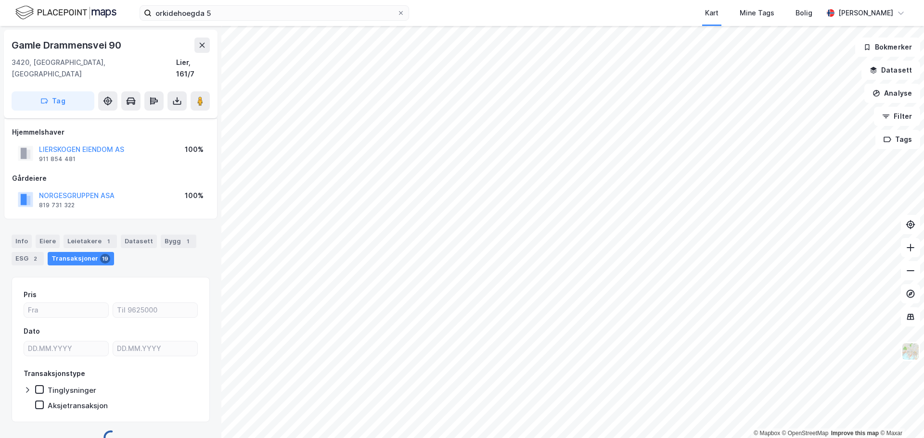
scroll to position [7, 0]
